Goal: Task Accomplishment & Management: Use online tool/utility

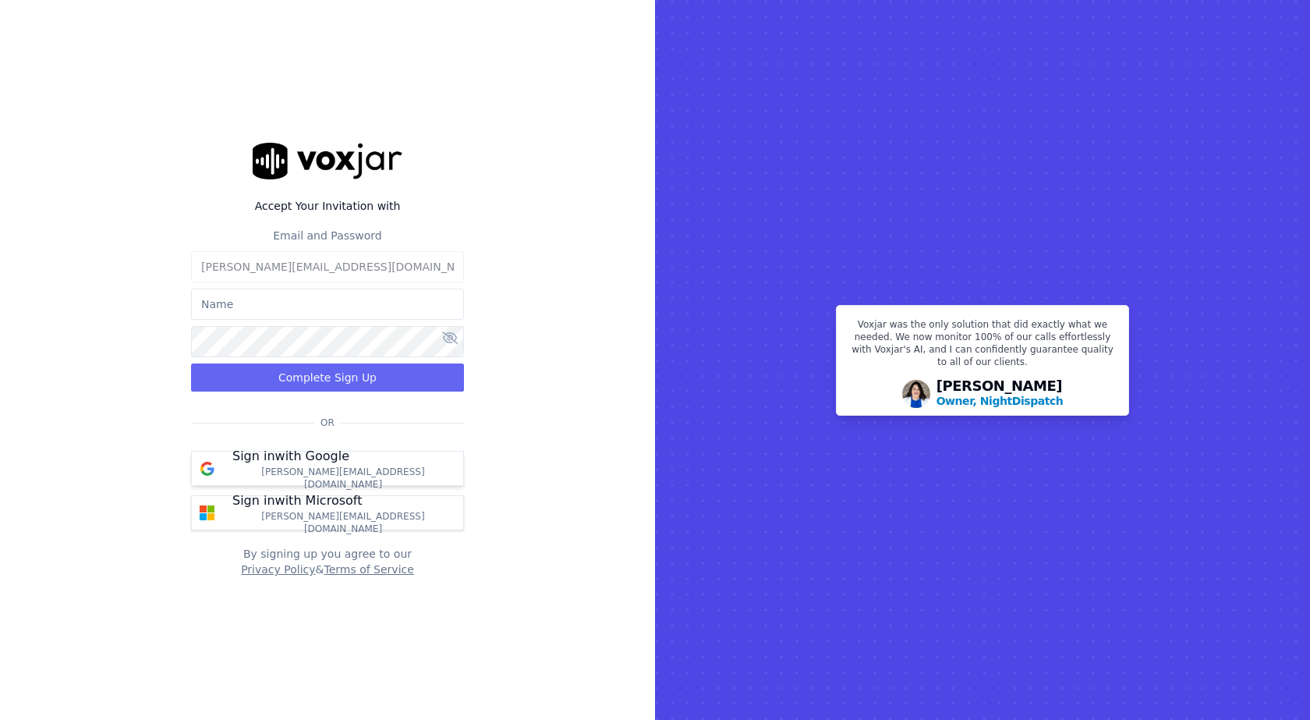
click at [327, 477] on p "[PERSON_NAME][EMAIL_ADDRESS][DOMAIN_NAME]" at bounding box center [343, 478] width 222 height 25
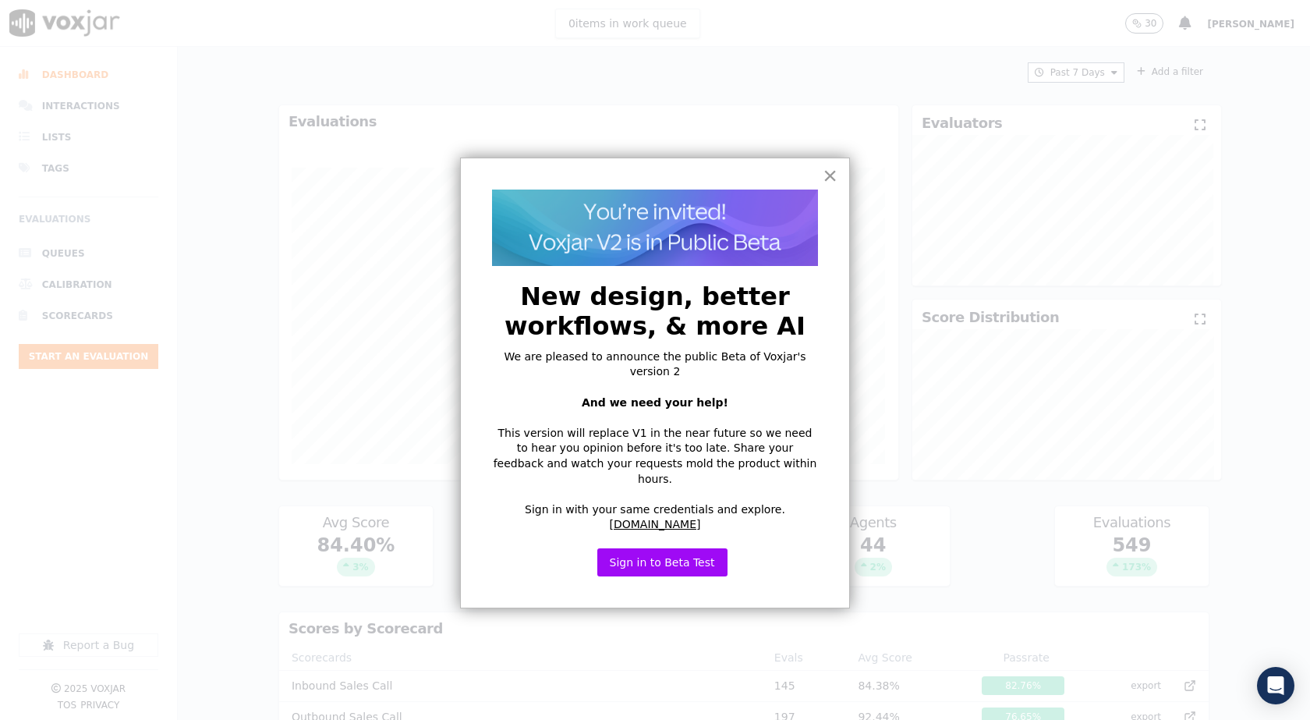
click at [835, 176] on button "×" at bounding box center [830, 175] width 15 height 25
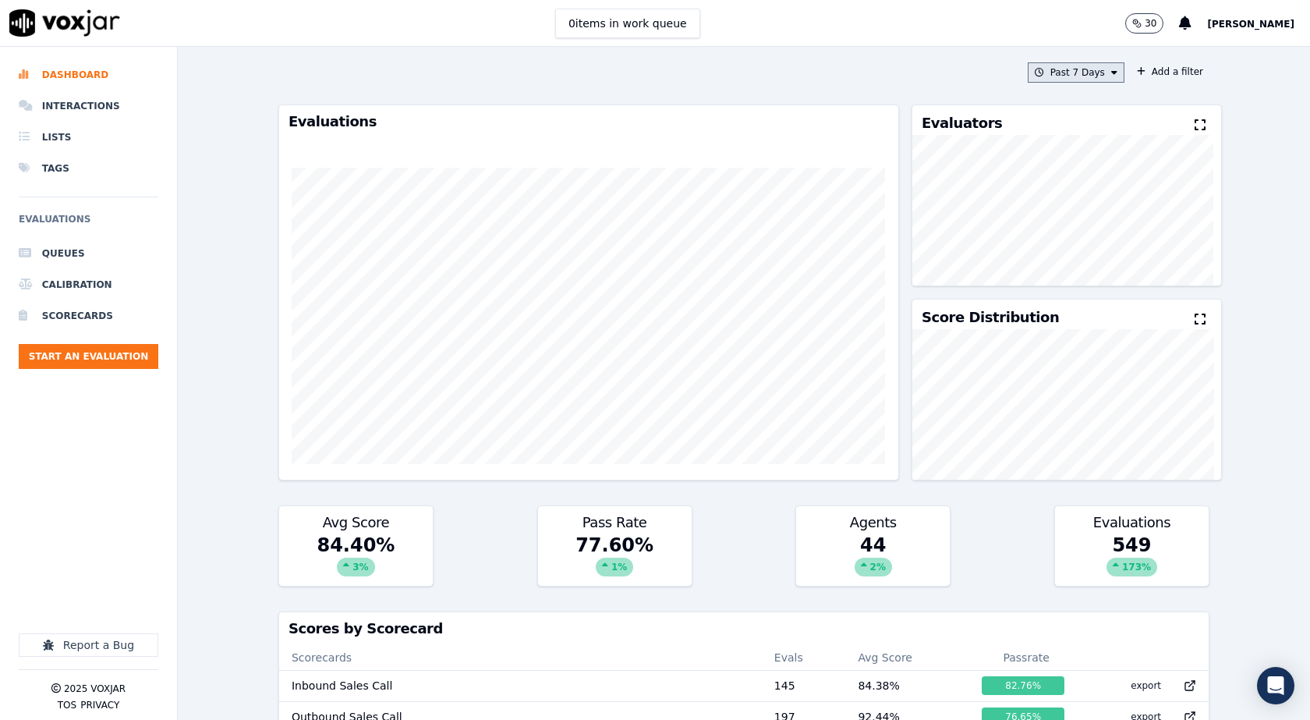
click at [1066, 78] on button "Past 7 Days" at bounding box center [1076, 72] width 97 height 20
click at [1053, 176] on div "Past 30 Days" at bounding box center [1083, 176] width 61 height 12
click at [1088, 264] on button "Add" at bounding box center [1102, 251] width 30 height 25
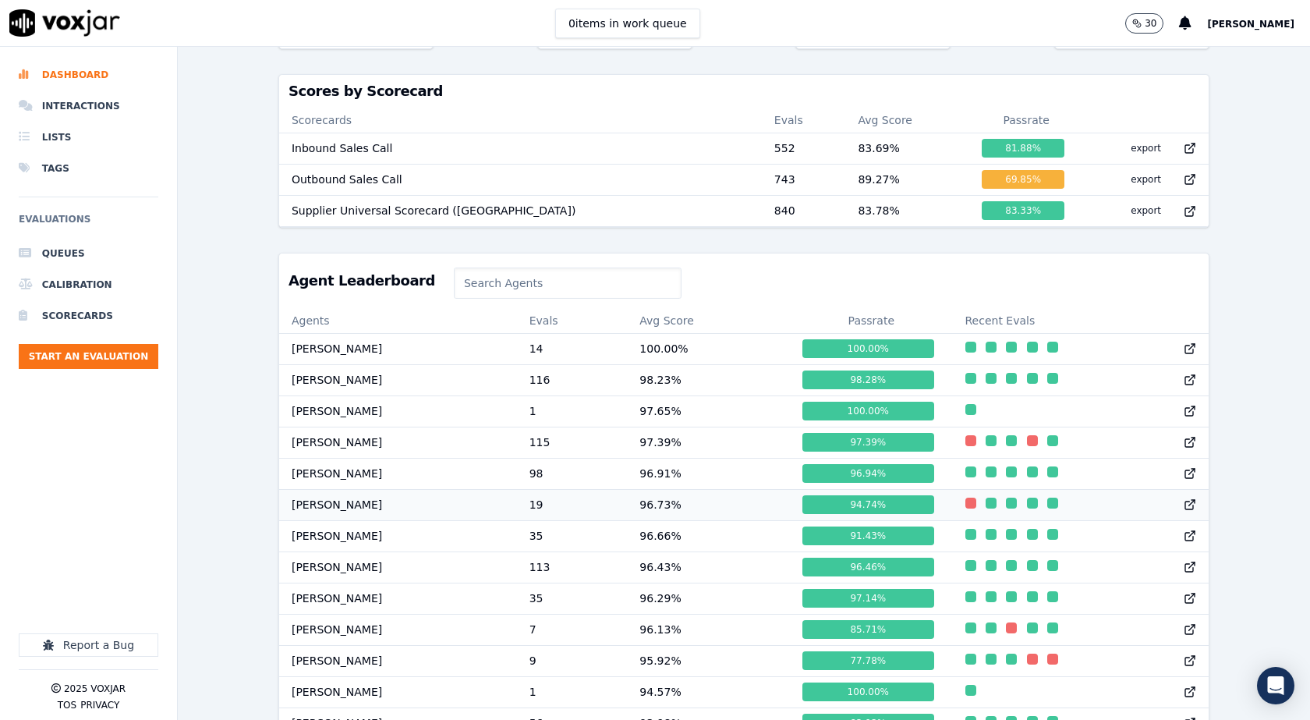
scroll to position [546, 0]
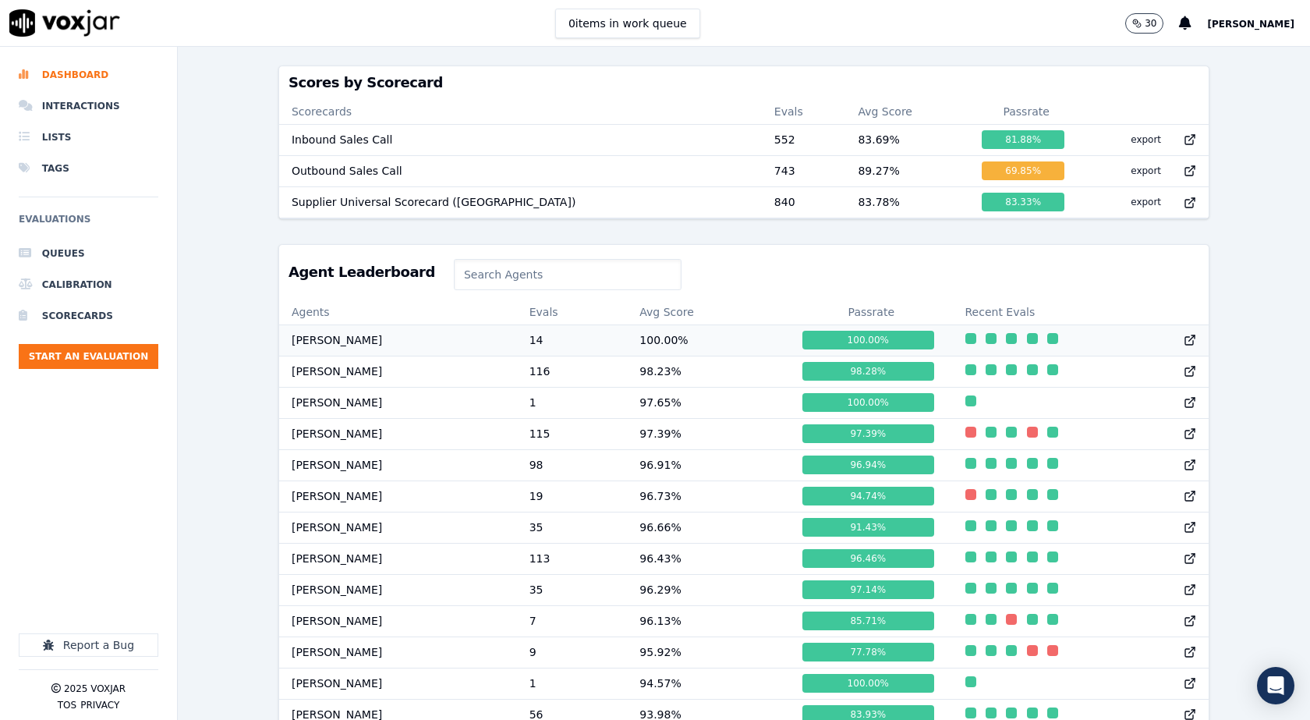
click at [576, 356] on td "14" at bounding box center [572, 339] width 111 height 31
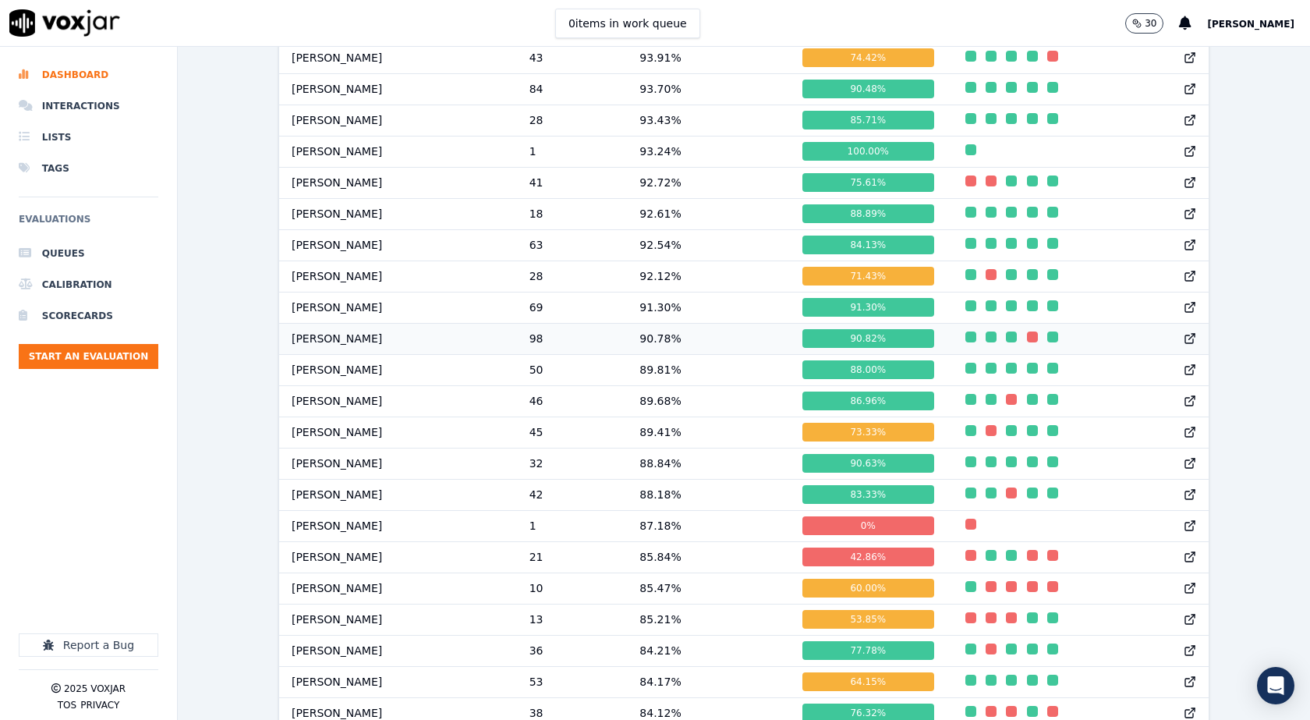
scroll to position [1092, 0]
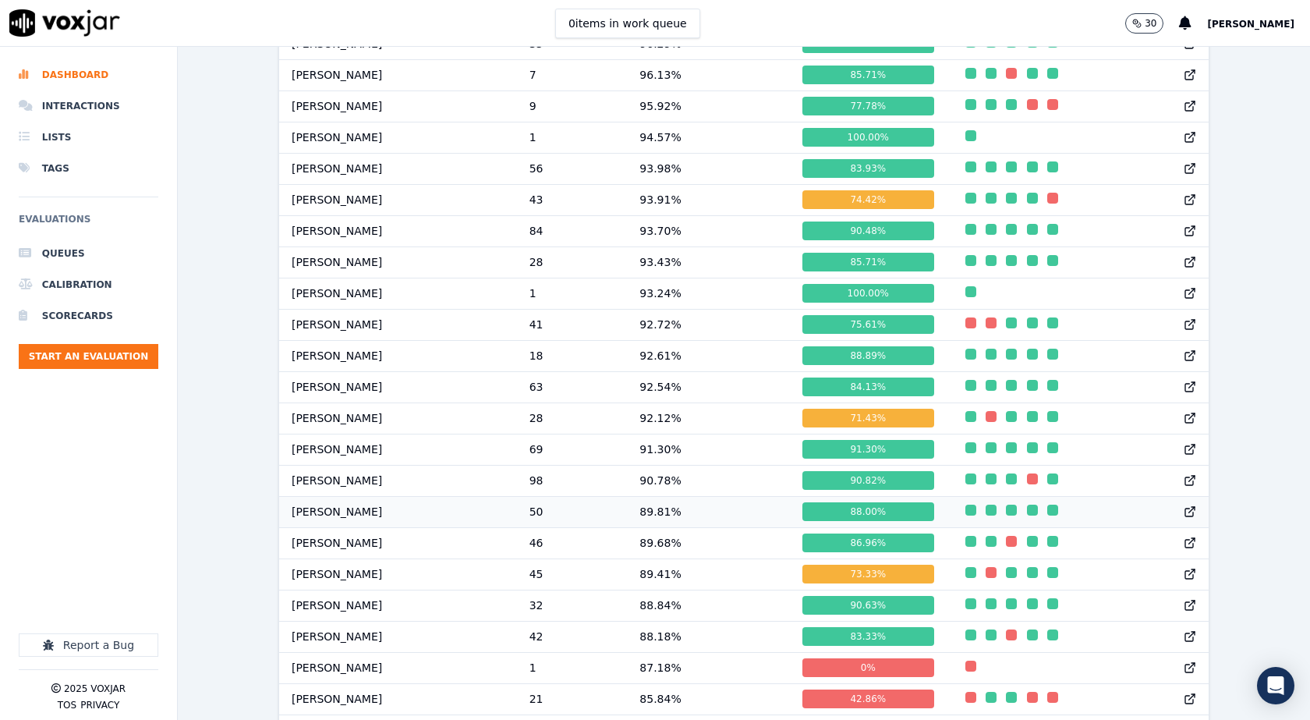
click at [637, 522] on td "89.81 %" at bounding box center [708, 511] width 163 height 31
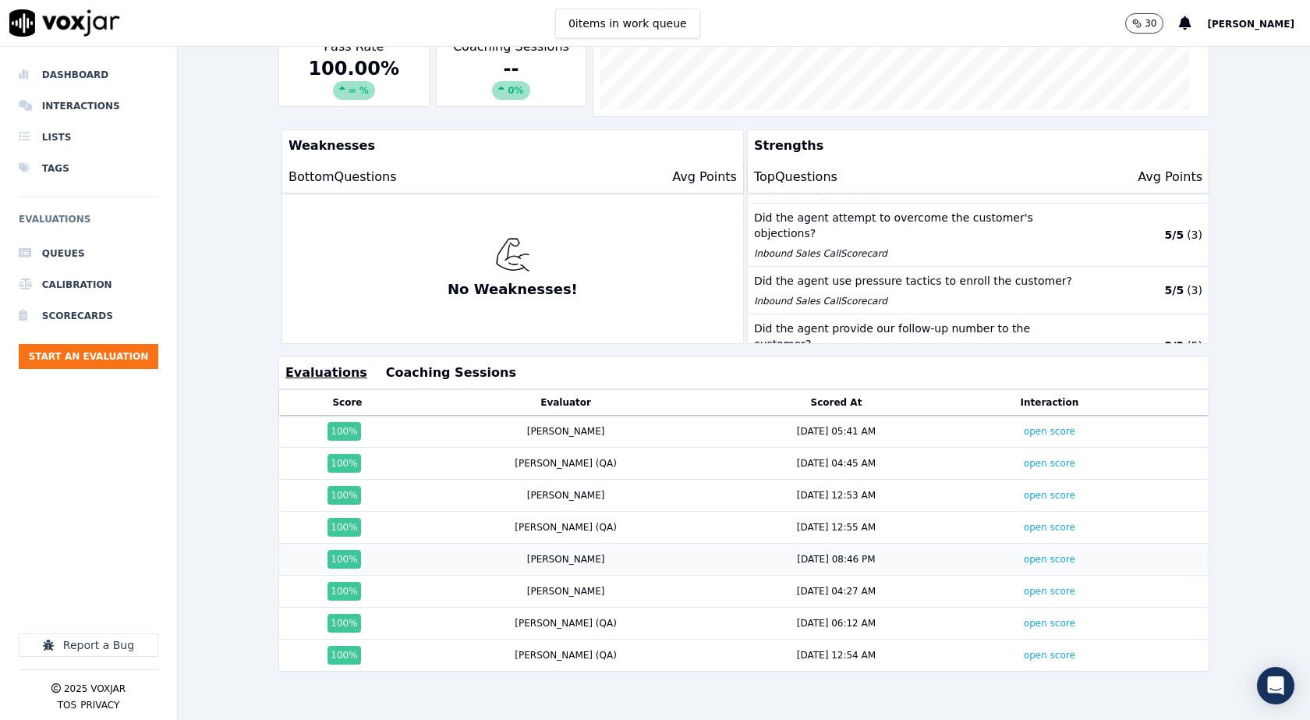
scroll to position [320, 0]
click at [797, 425] on div "9/10/25 05:41 AM" at bounding box center [836, 431] width 79 height 12
click at [1024, 426] on link "open score" at bounding box center [1049, 431] width 51 height 11
click at [1024, 522] on link "open score" at bounding box center [1049, 527] width 51 height 11
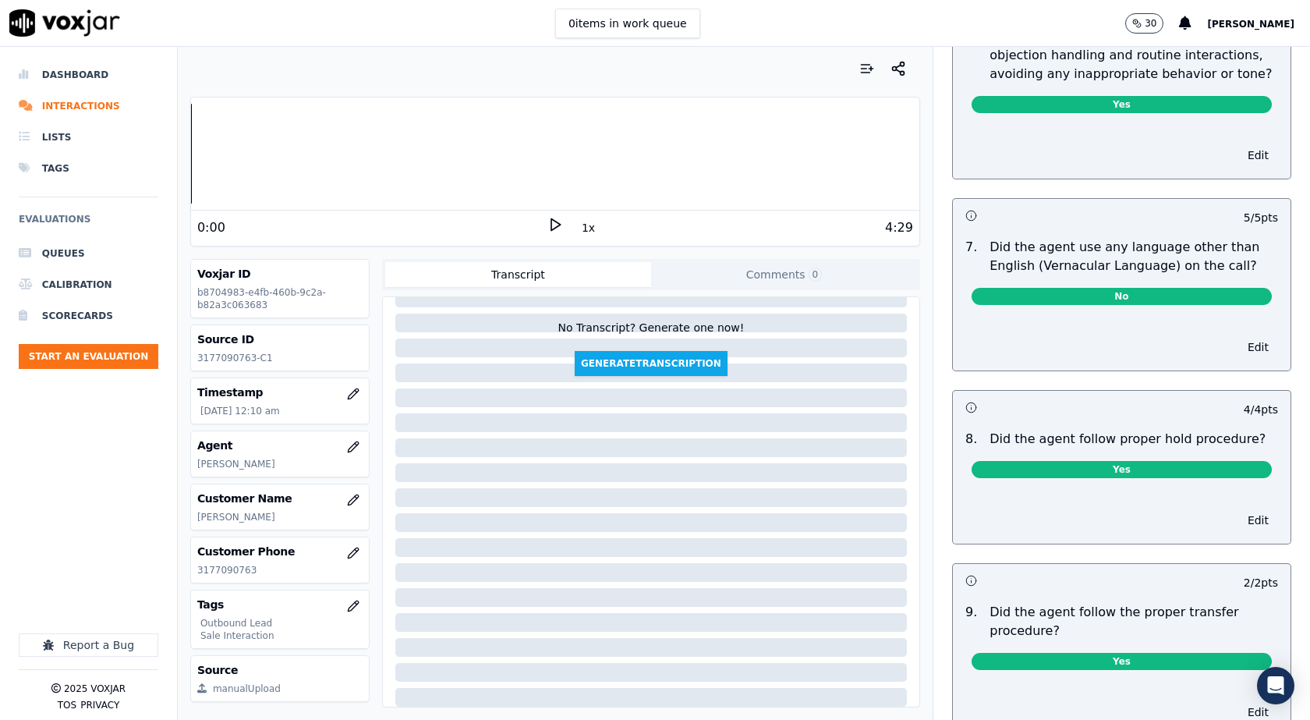
scroll to position [2418, 0]
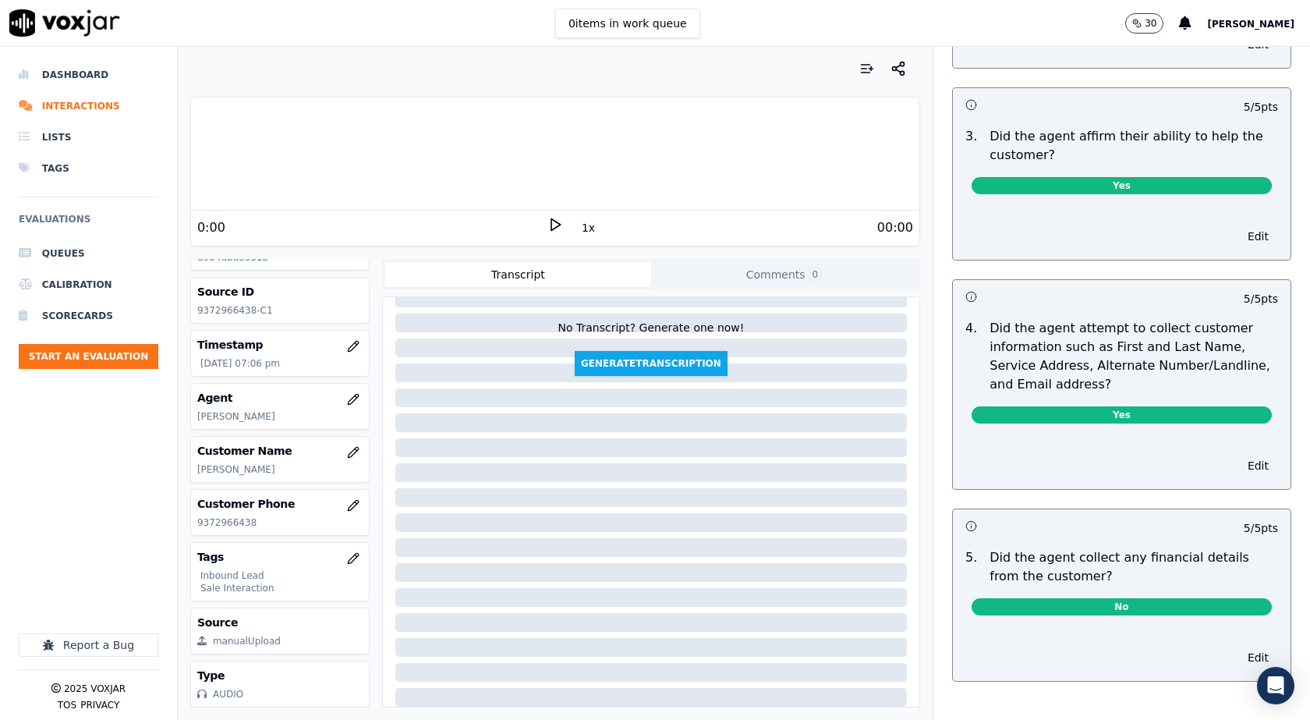
scroll to position [468, 0]
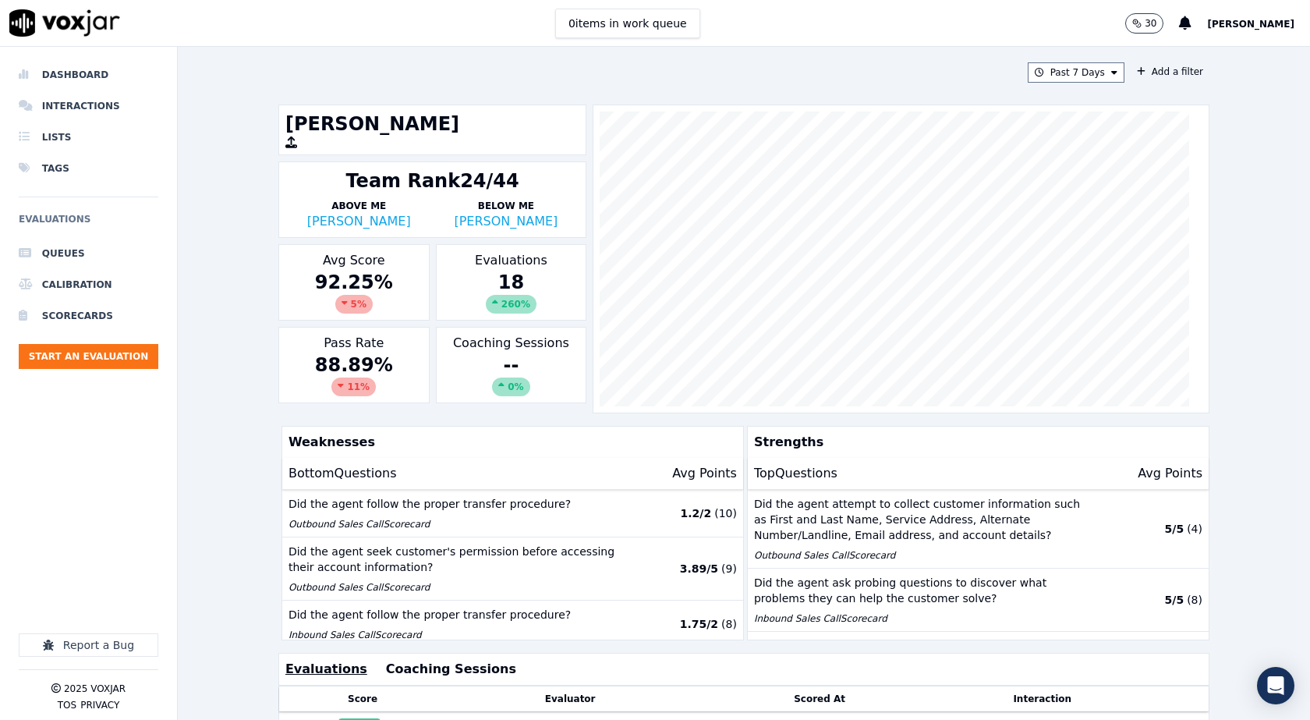
scroll to position [320, 0]
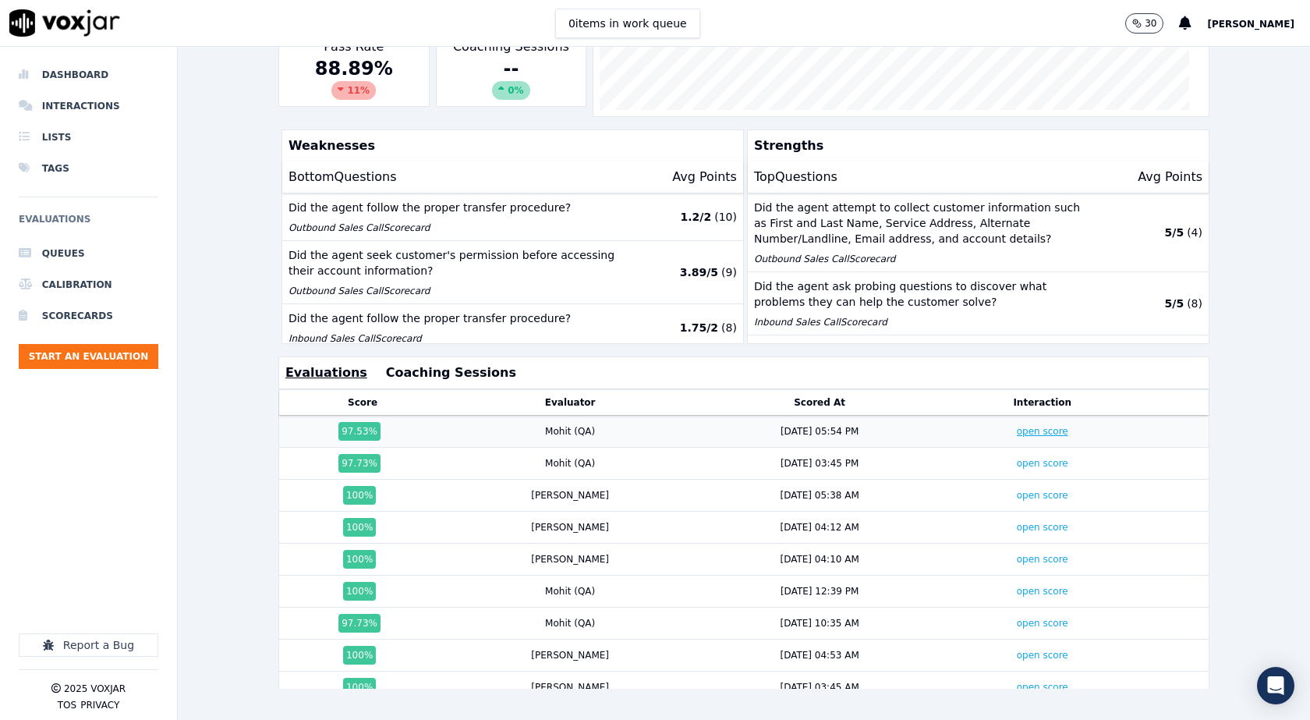
click at [1017, 426] on link "open score" at bounding box center [1042, 431] width 51 height 11
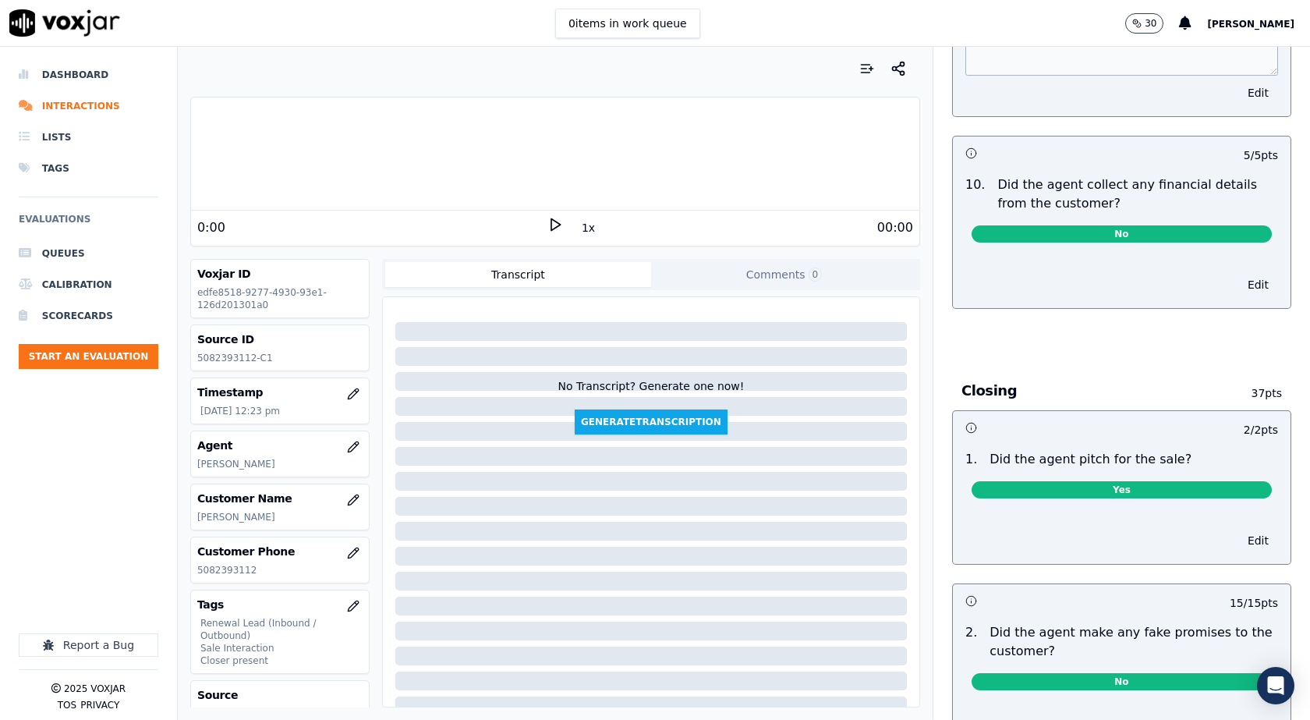
scroll to position [2184, 0]
